Goal: Task Accomplishment & Management: Use online tool/utility

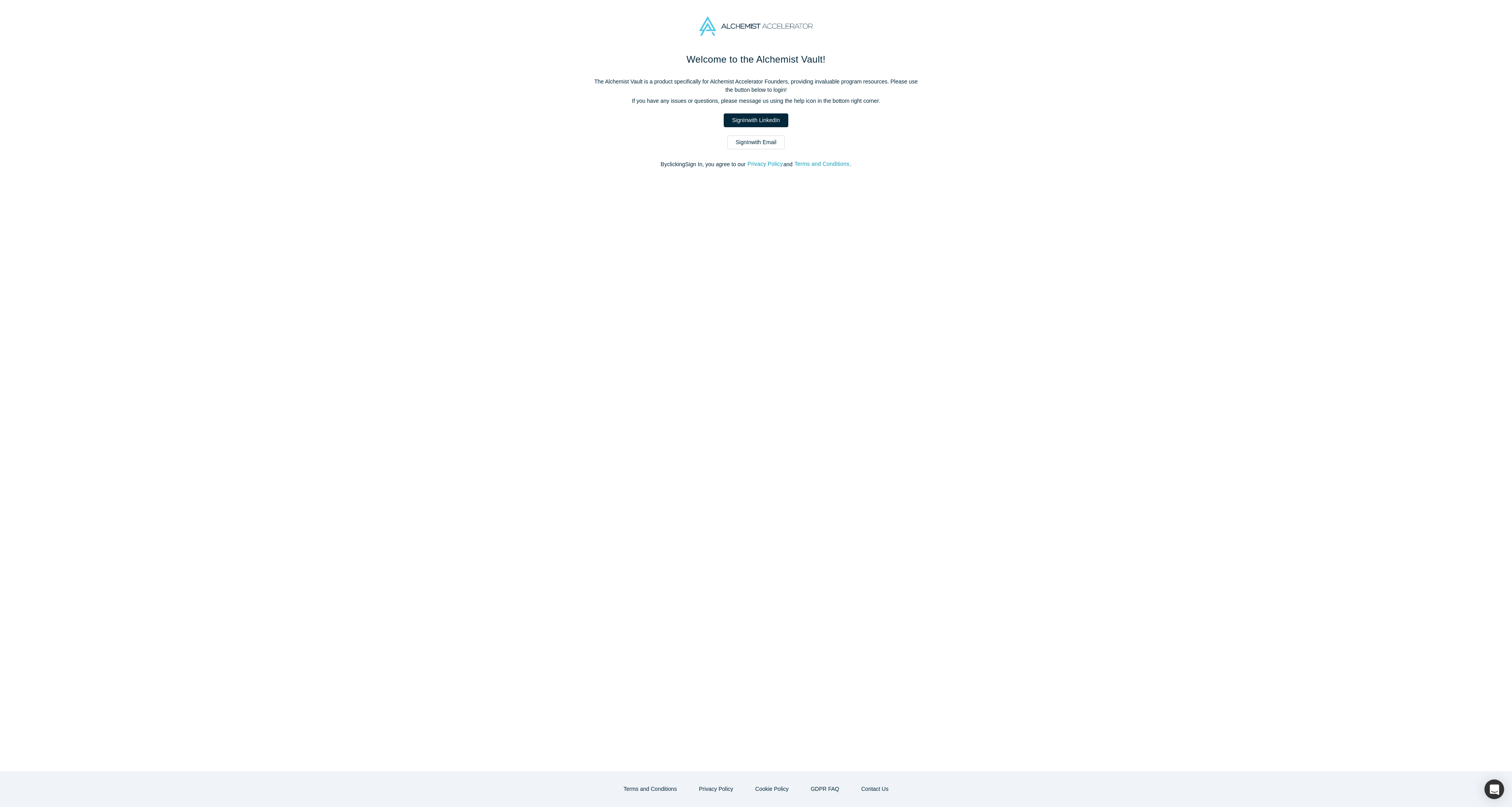
drag, startPoint x: 620, startPoint y: 299, endPoint x: 636, endPoint y: 241, distance: 60.2
click at [620, 298] on div "Welcome to the Alchemist Vault! The Alchemist Vault is a product specifically f…" at bounding box center [756, 411] width 1512 height 718
click at [770, 120] on link "Sign In with LinkedIn" at bounding box center [755, 120] width 64 height 14
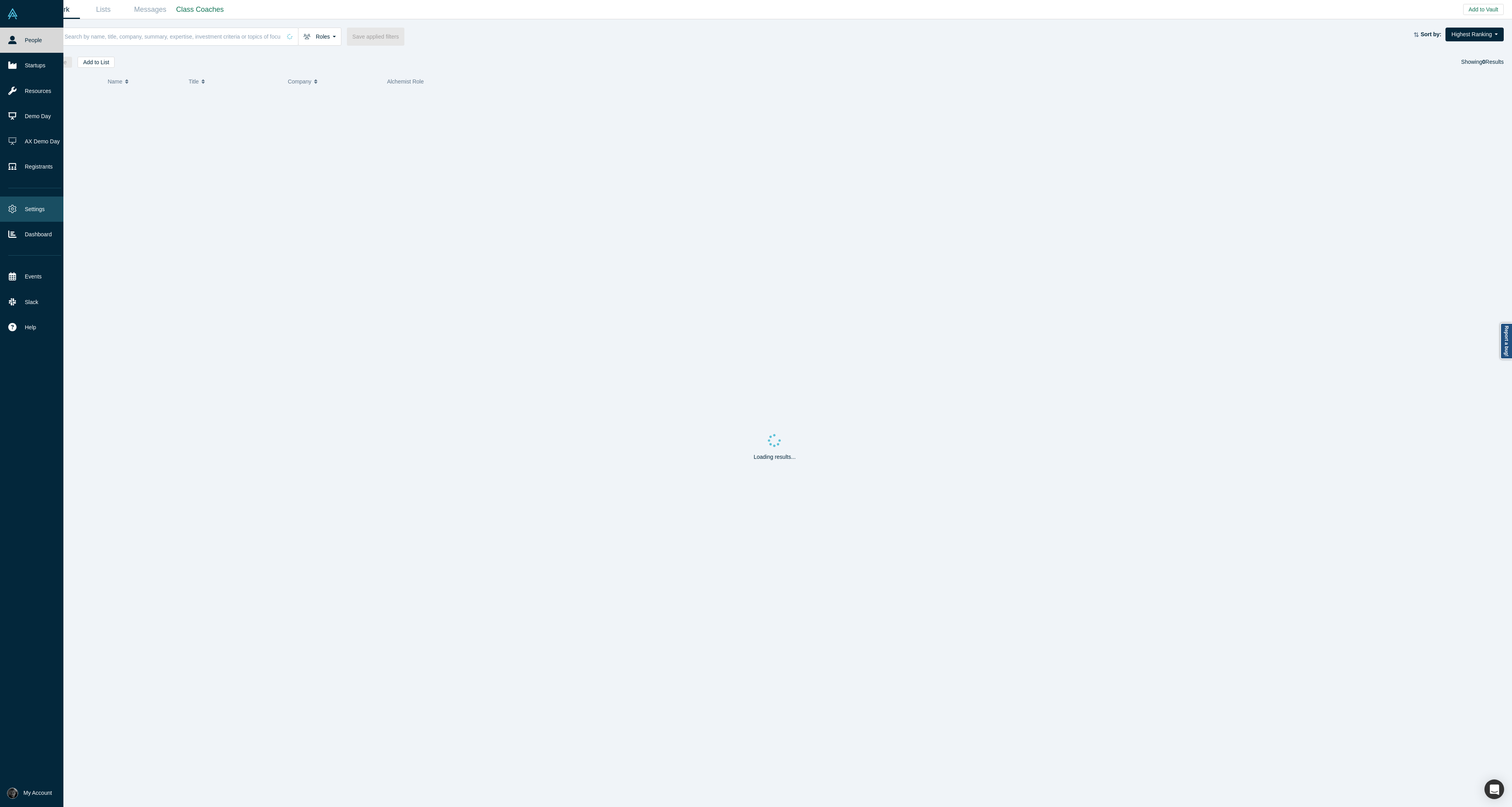
click at [5, 211] on link "Settings" at bounding box center [35, 209] width 69 height 26
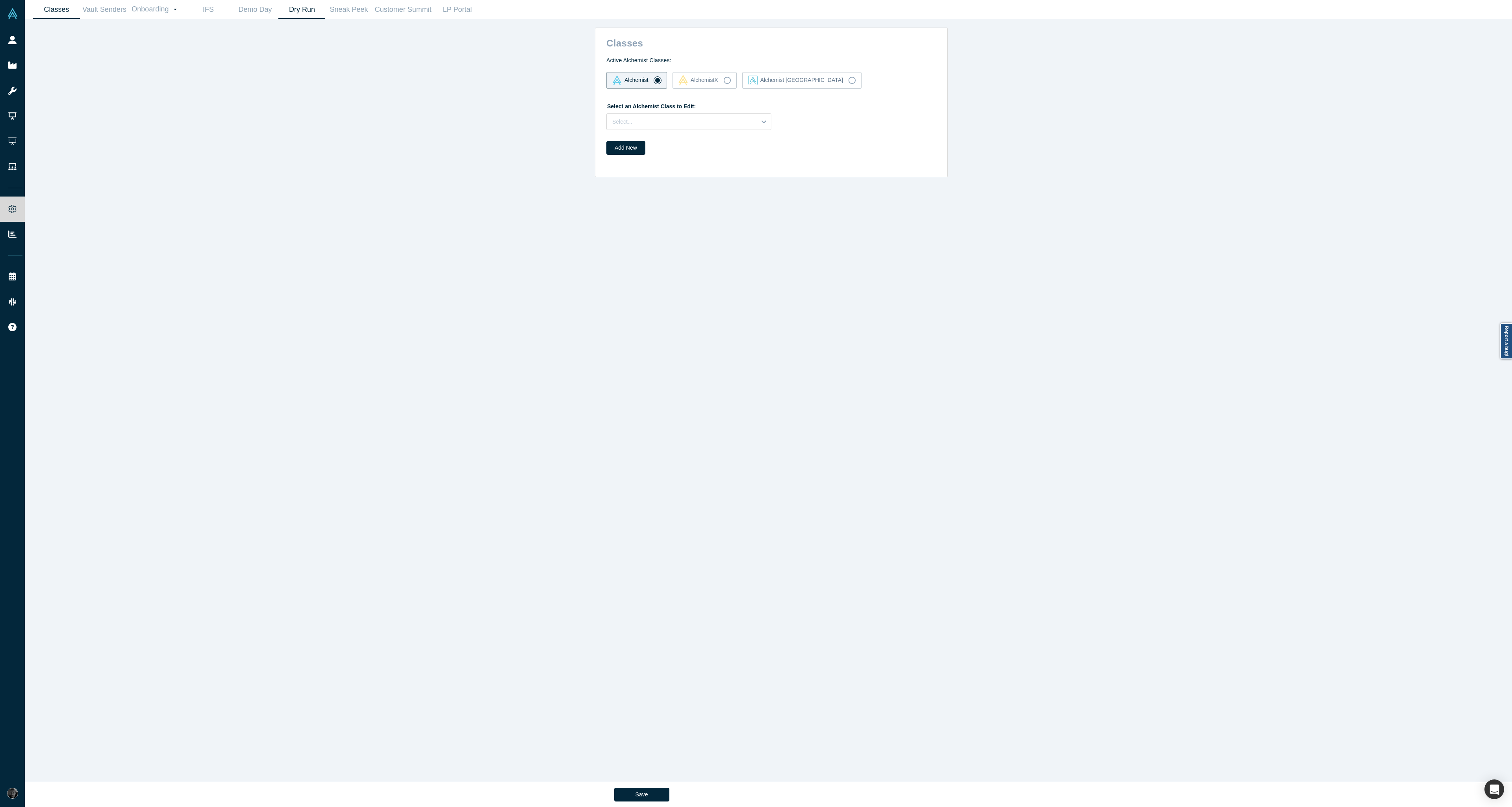
click at [305, 14] on link "Dry Run" at bounding box center [302, 10] width 47 height 19
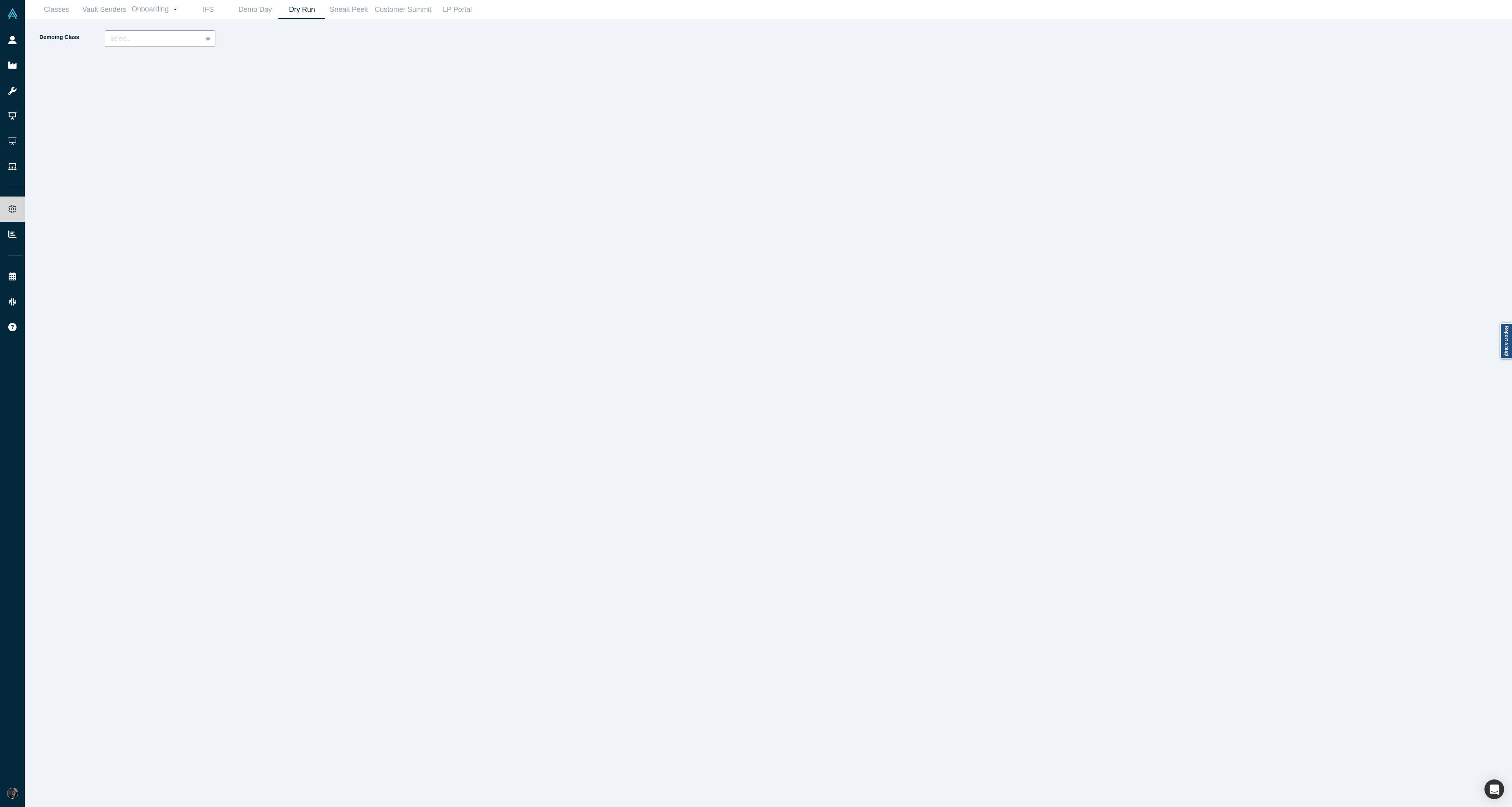
click at [198, 44] on div "Select..." at bounding box center [153, 38] width 97 height 13
click at [188, 79] on div "Alchemist 40 (Active)" at bounding box center [159, 72] width 111 height 14
